Goal: Task Accomplishment & Management: Manage account settings

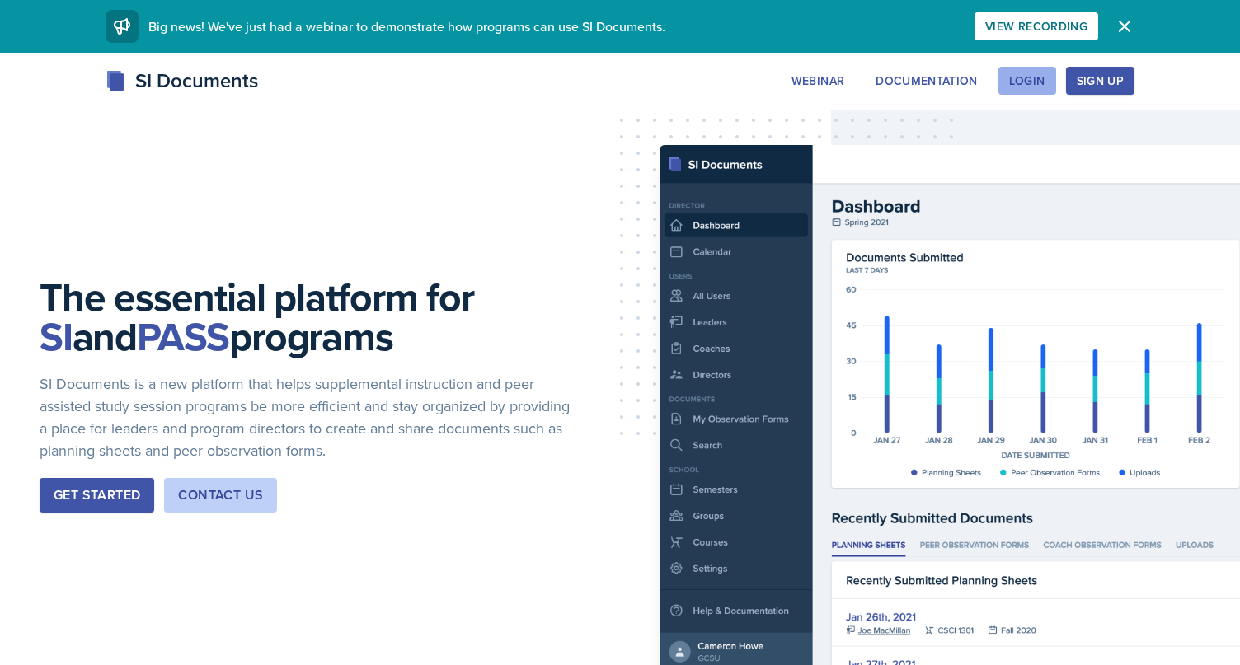
click at [1014, 69] on button "Login" at bounding box center [1027, 81] width 58 height 28
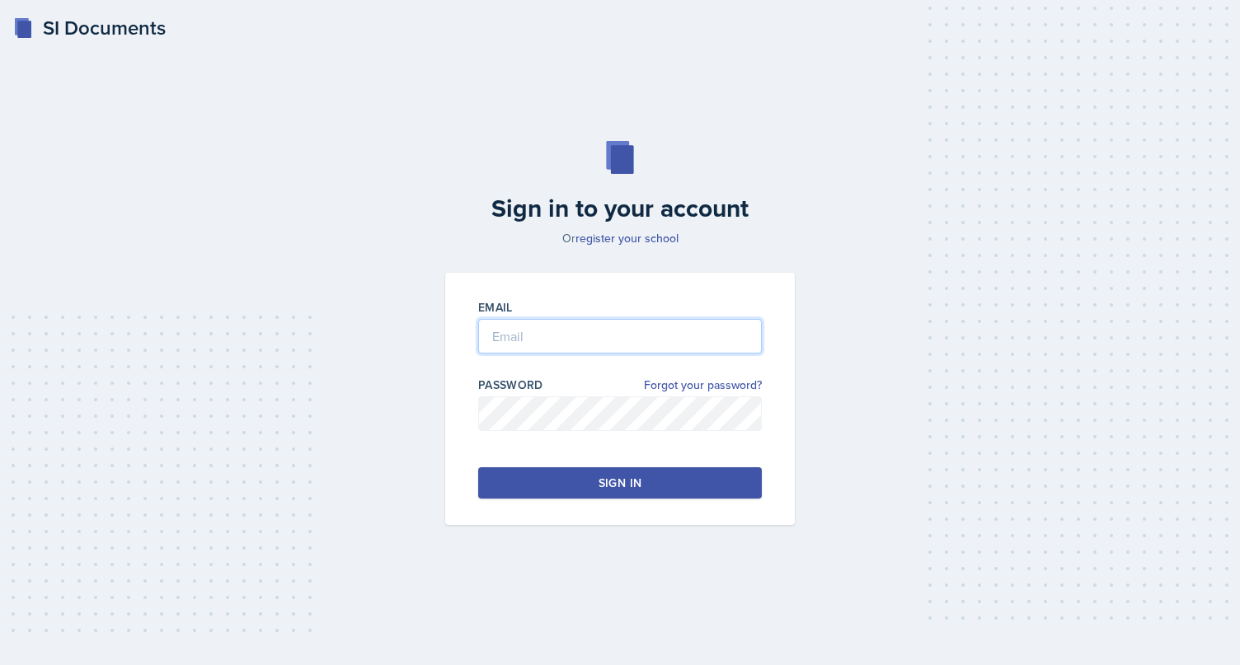
click at [549, 337] on input "email" at bounding box center [620, 336] width 284 height 35
click at [579, 477] on button "Sign in" at bounding box center [620, 482] width 284 height 31
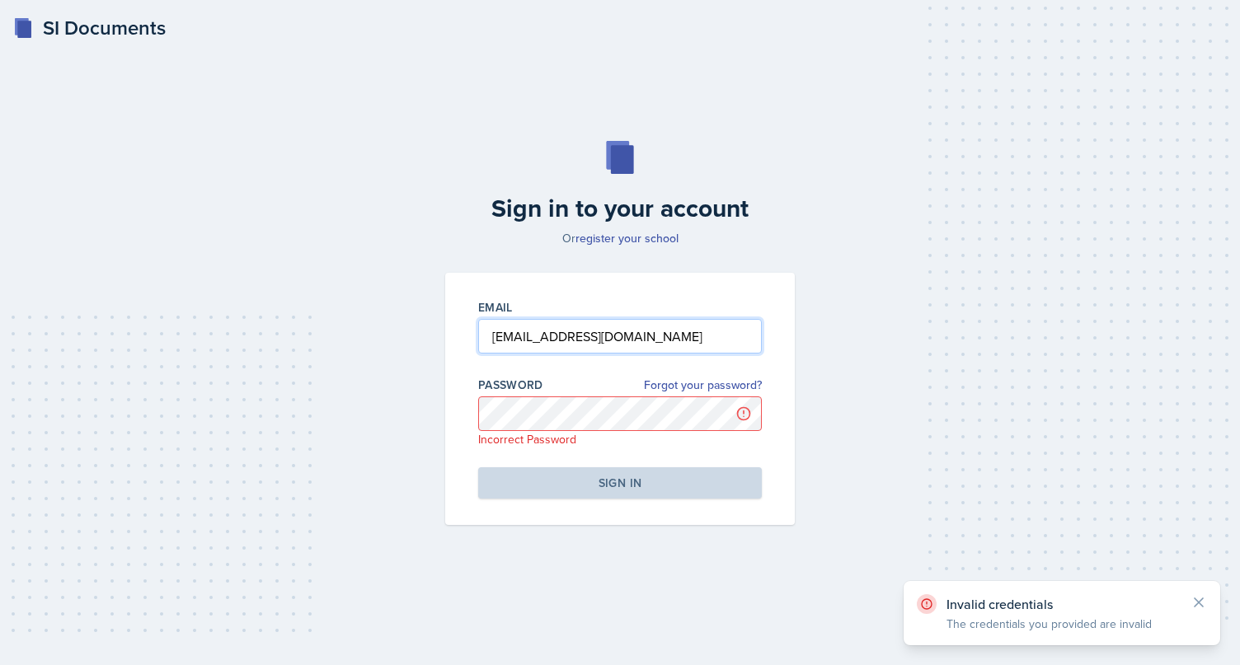
click at [541, 329] on input "[EMAIL_ADDRESS][DOMAIN_NAME]" at bounding box center [620, 336] width 284 height 35
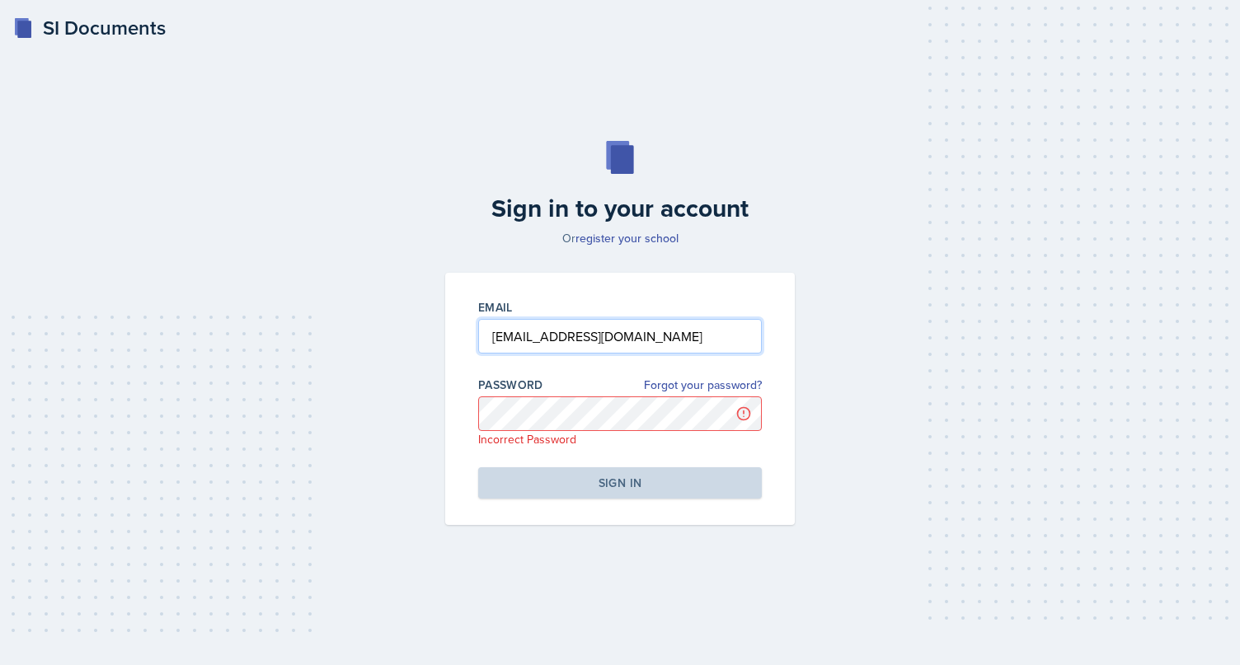
type input "[EMAIL_ADDRESS][DOMAIN_NAME]"
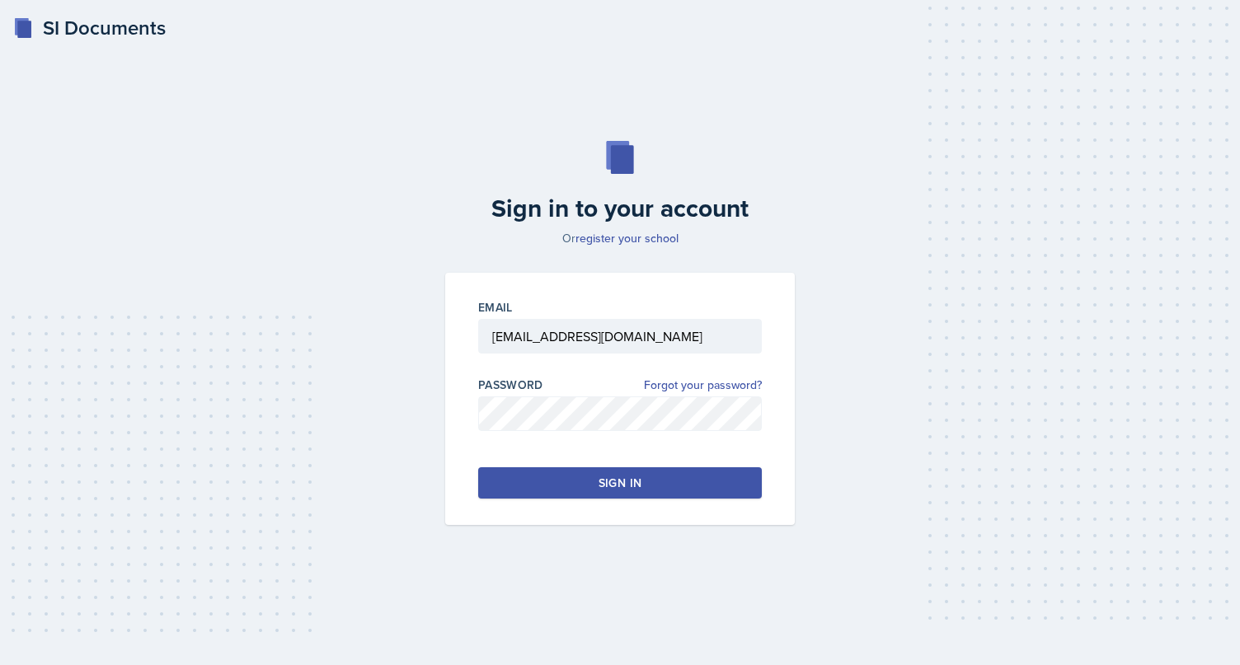
click at [576, 490] on button "Sign in" at bounding box center [620, 482] width 284 height 31
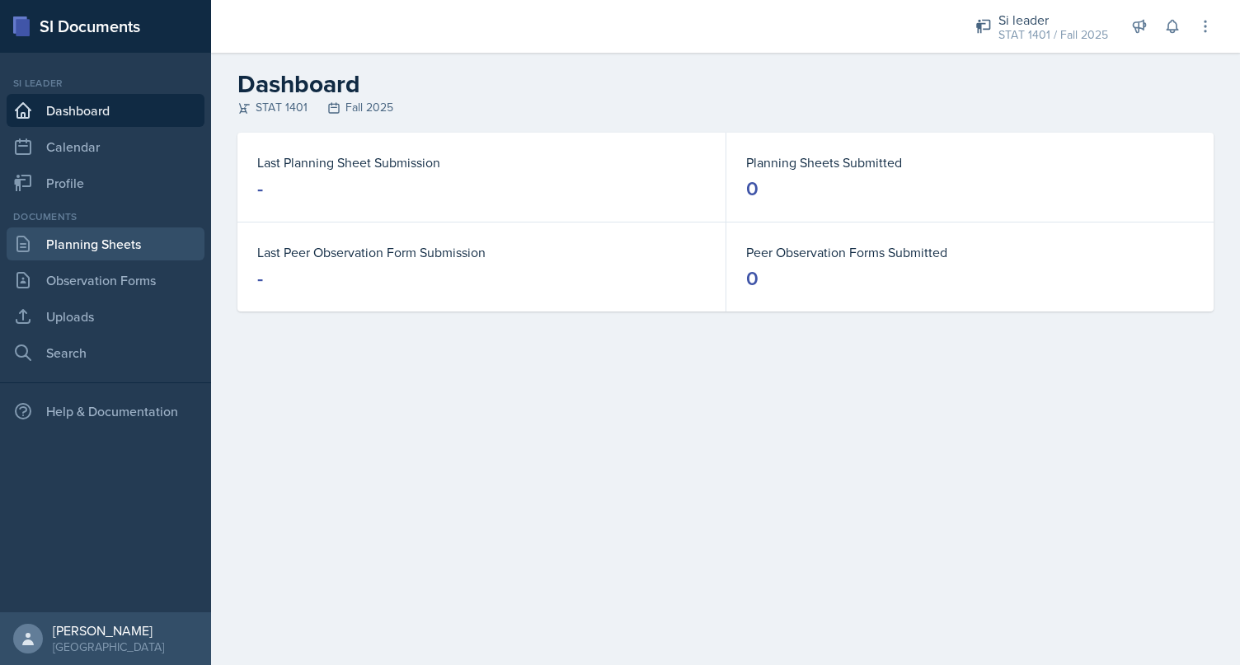
click at [54, 236] on link "Planning Sheets" at bounding box center [106, 244] width 198 height 33
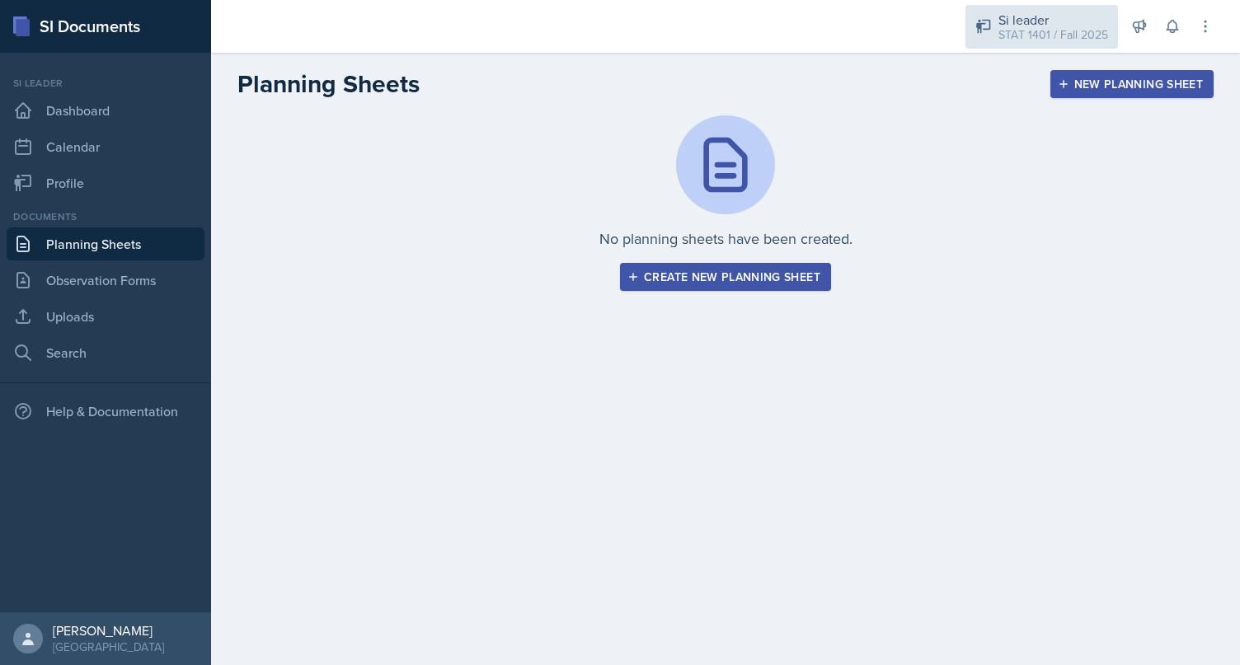
click at [1076, 37] on div "STAT 1401 / Fall 2025" at bounding box center [1053, 34] width 110 height 17
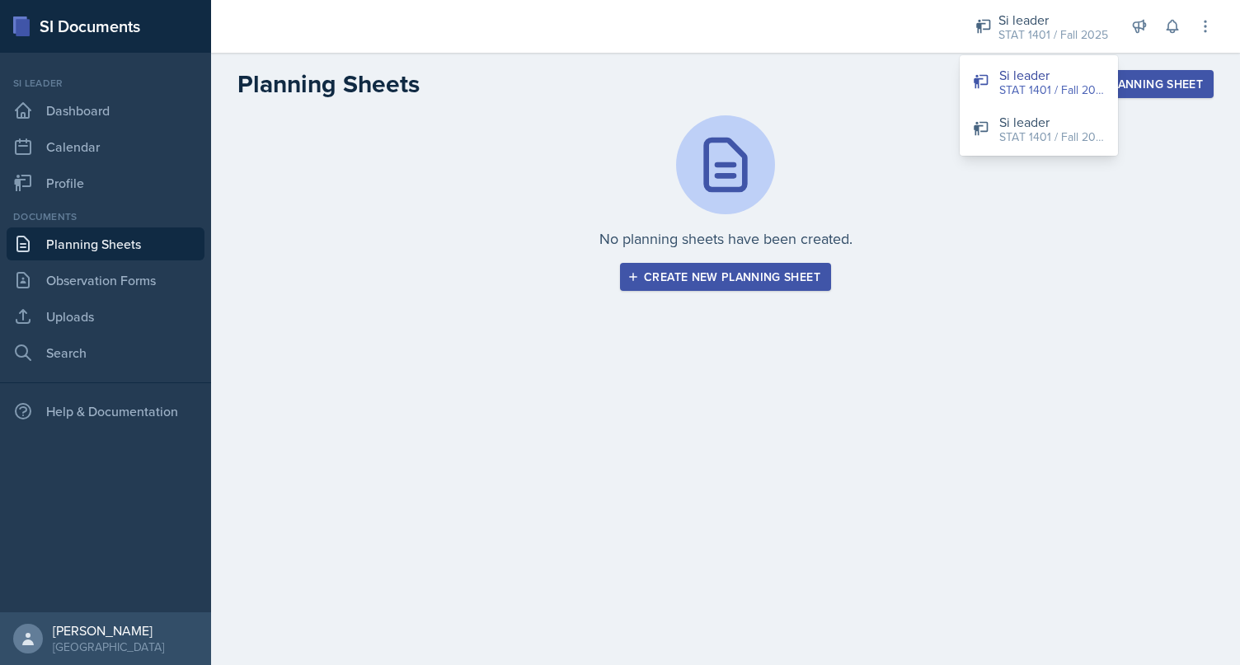
click at [805, 70] on div "Planning Sheets New Planning Sheet" at bounding box center [725, 84] width 1029 height 30
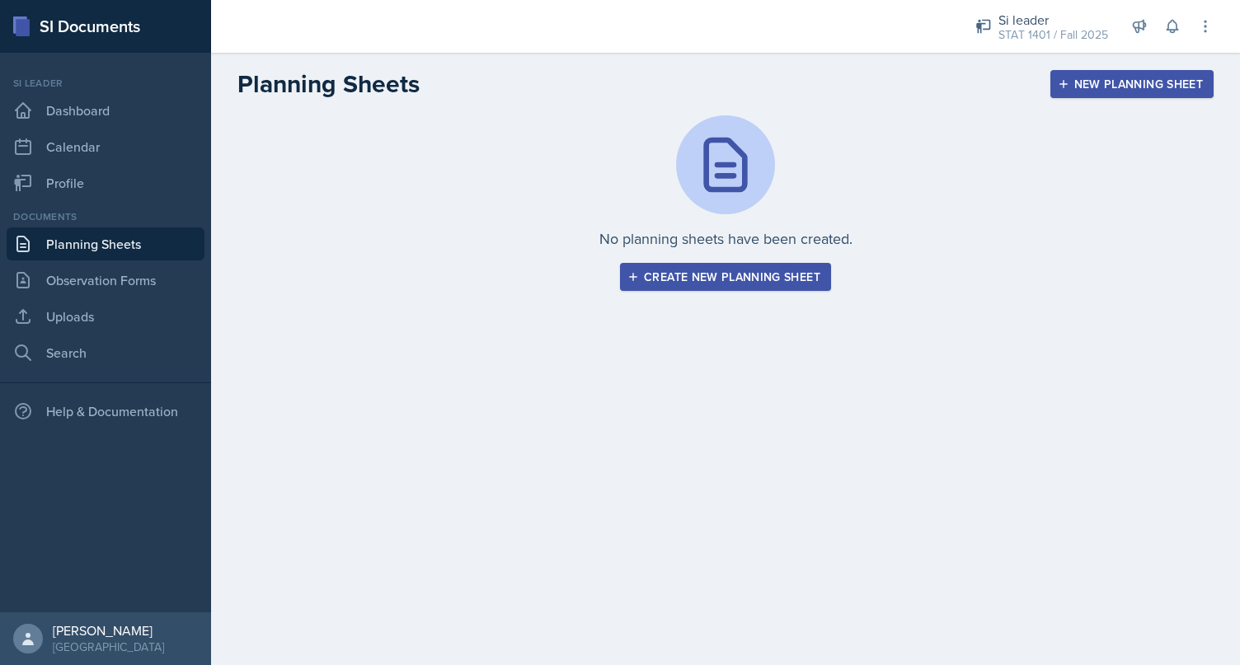
click at [1187, 23] on div "Si leader STAT 1401 / Fall 2025 Si leader STAT 1401 / Fall 2025 Si leader STAT …" at bounding box center [1082, 26] width 261 height 53
click at [1208, 23] on icon at bounding box center [1205, 26] width 16 height 16
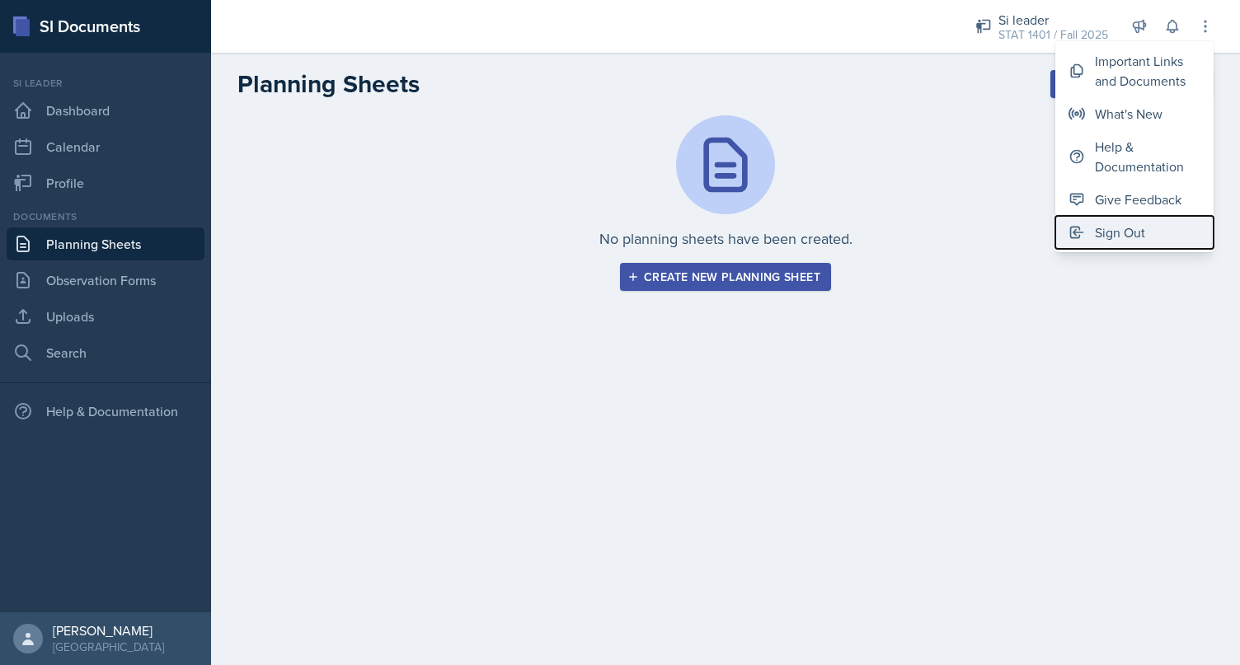
click at [1125, 231] on div "Sign Out" at bounding box center [1120, 233] width 50 height 20
